Goal: Navigation & Orientation: Find specific page/section

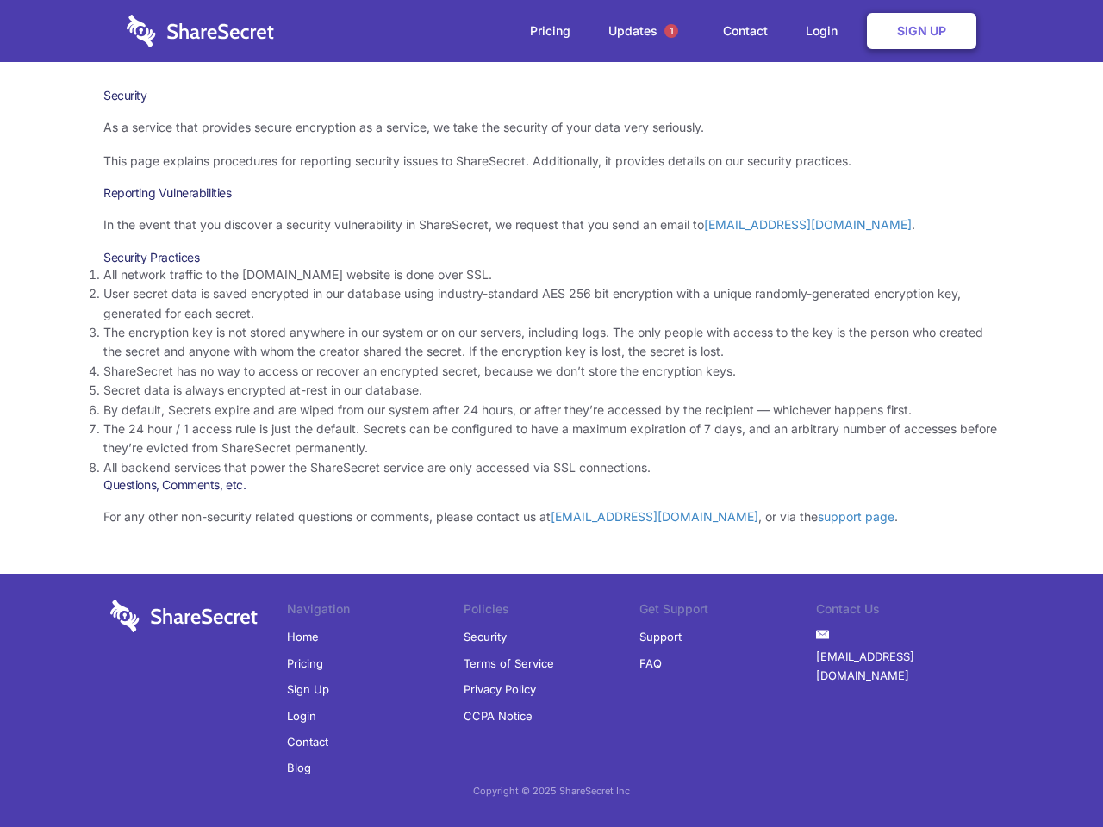
click at [552, 414] on li "By default, Secrets expire and are wiped from our system after 24 hours, or aft…" at bounding box center [551, 410] width 896 height 19
click at [671, 31] on span "1" at bounding box center [671, 31] width 14 height 14
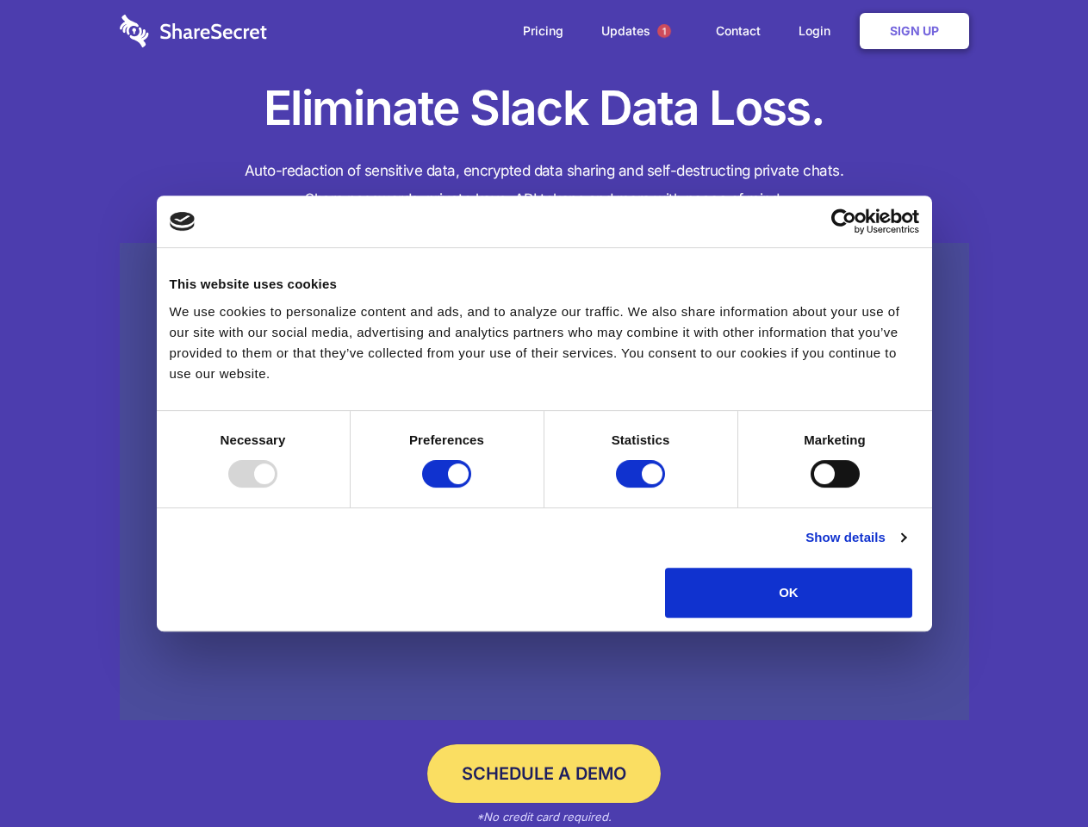
click at [277, 488] on div at bounding box center [252, 474] width 49 height 28
click at [471, 488] on input "Preferences" at bounding box center [446, 474] width 49 height 28
checkbox input "false"
click at [643, 488] on input "Statistics" at bounding box center [640, 474] width 49 height 28
checkbox input "false"
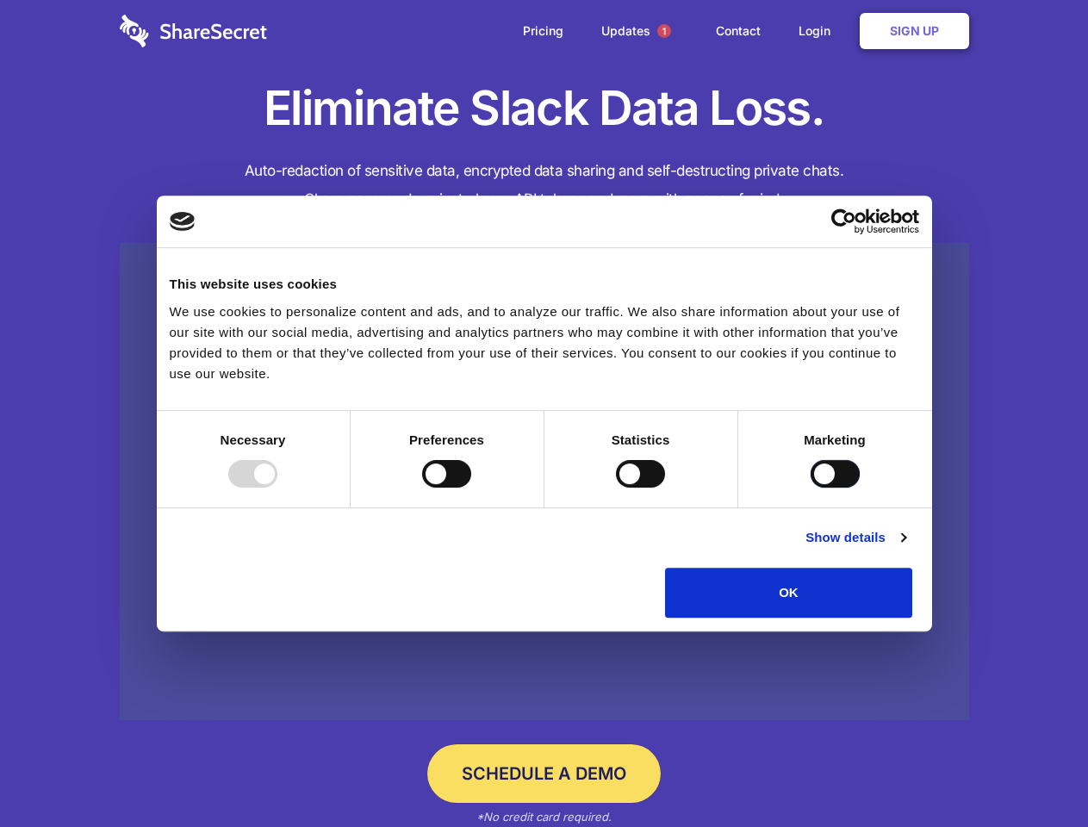
click at [811, 488] on input "Marketing" at bounding box center [835, 474] width 49 height 28
checkbox input "true"
click at [906, 548] on link "Show details" at bounding box center [856, 537] width 100 height 21
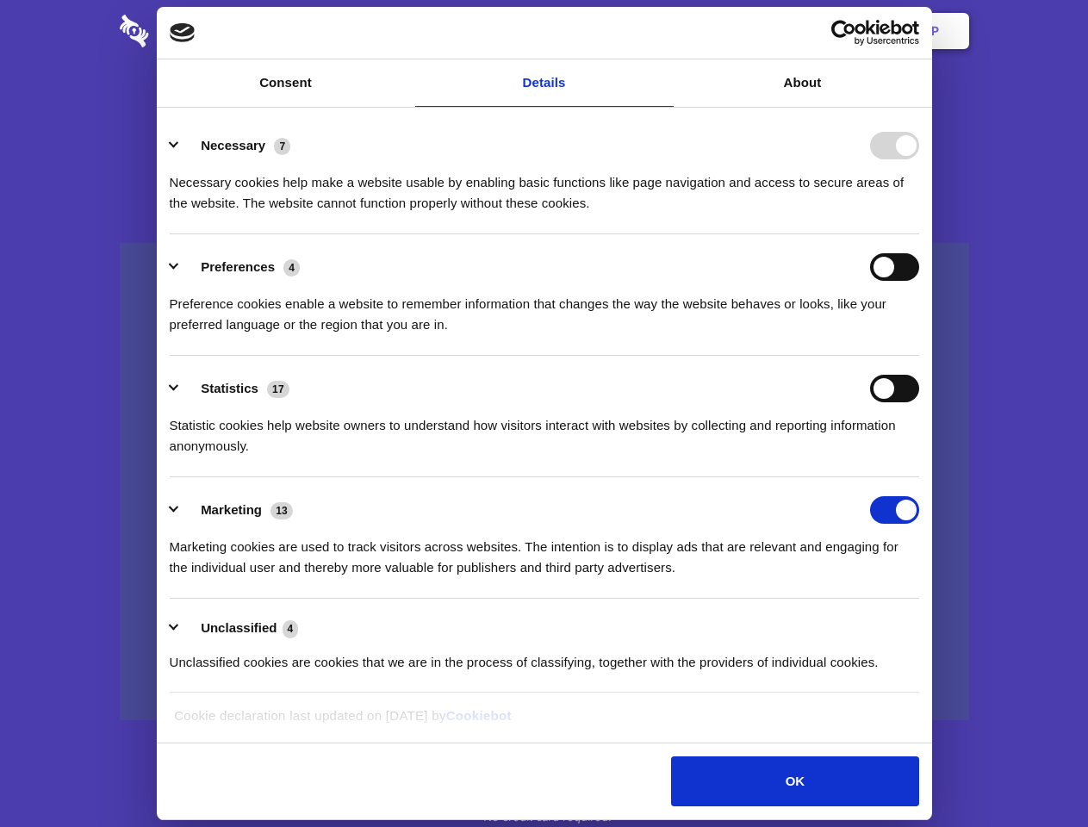
click at [919, 234] on li "Necessary 7 Necessary cookies help make a website usable by enabling basic func…" at bounding box center [545, 174] width 750 height 122
click at [664, 31] on span "1" at bounding box center [665, 31] width 14 height 14
